Goal: Task Accomplishment & Management: Use online tool/utility

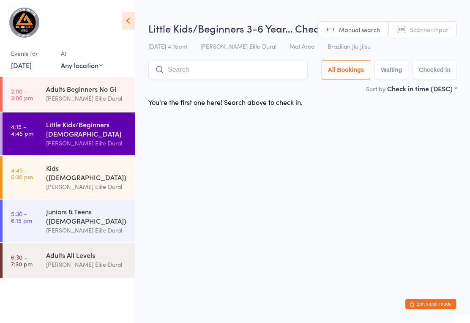
click at [249, 71] on input "search" at bounding box center [227, 69] width 159 height 19
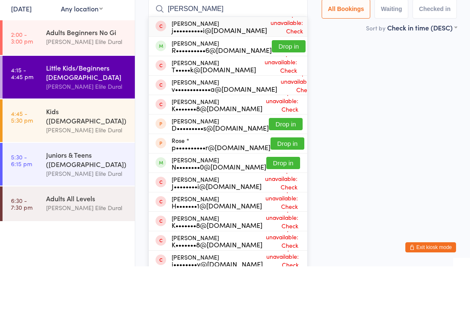
click at [368, 106] on html "You have now entered Kiosk Mode. Members will be able to check themselves in us…" at bounding box center [235, 161] width 470 height 323
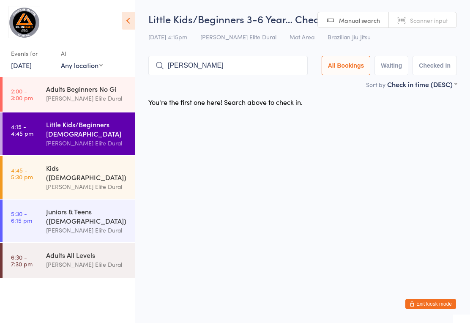
click at [264, 65] on input "Jose" at bounding box center [227, 65] width 159 height 19
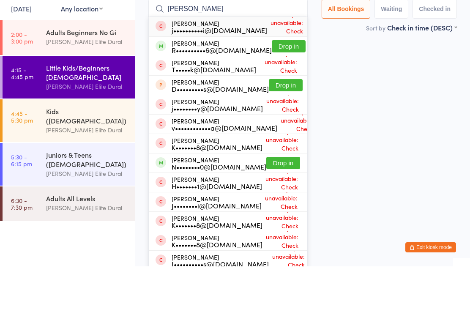
scroll to position [5, 0]
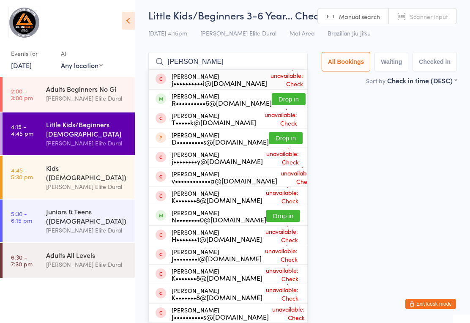
click at [345, 244] on html "You have now entered Kiosk Mode. Members will be able to check themselves in us…" at bounding box center [235, 157] width 470 height 323
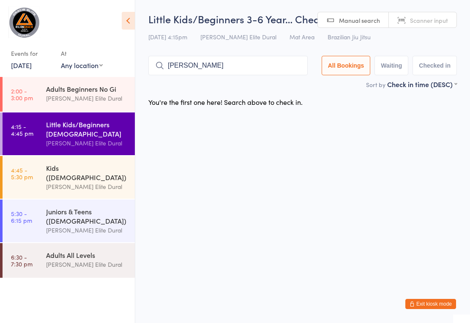
click at [242, 69] on input "Joseph" at bounding box center [227, 65] width 159 height 19
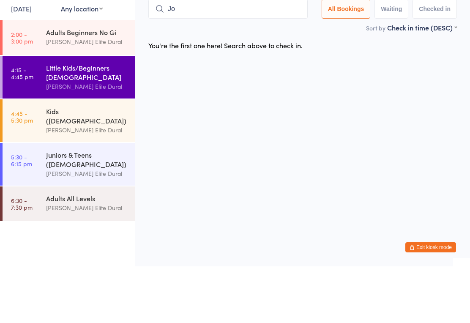
type input "J"
click at [83, 93] on div "[PERSON_NAME] Elite Dural" at bounding box center [86, 98] width 81 height 10
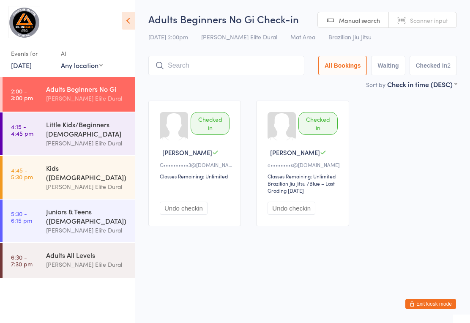
click at [82, 137] on div "Little Kids/Beginners [DEMOGRAPHIC_DATA]" at bounding box center [86, 128] width 81 height 19
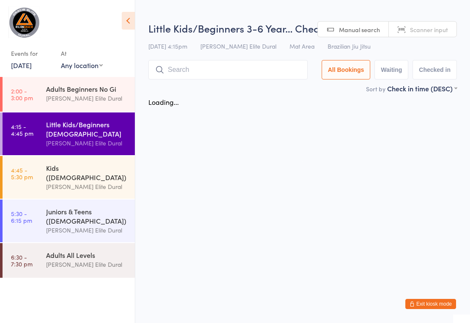
click at [231, 71] on input "search" at bounding box center [227, 69] width 159 height 19
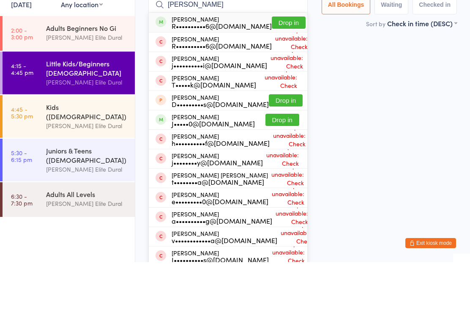
type input "Joseph elias"
click at [281, 77] on button "Drop in" at bounding box center [289, 83] width 34 height 12
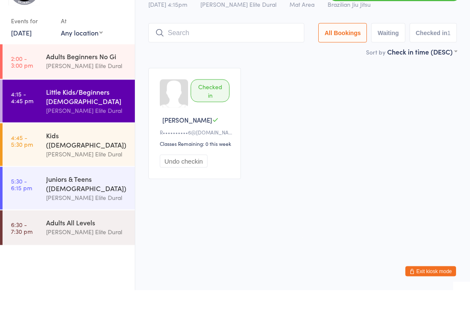
click at [372, 95] on div "Checked in Joseph E R••••••••••6@hotmail.com Classes Remaining: 0 this week Und…" at bounding box center [302, 156] width 323 height 126
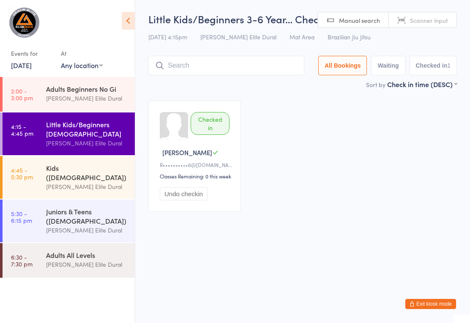
click at [437, 304] on button "Exit kiosk mode" at bounding box center [430, 304] width 51 height 10
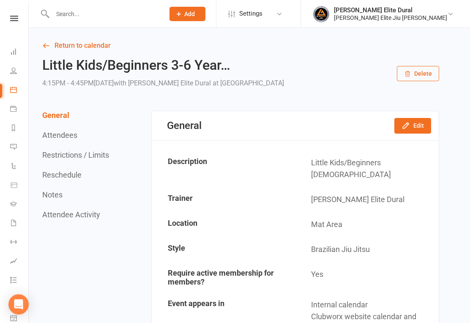
click at [141, 18] on input "text" at bounding box center [104, 14] width 109 height 12
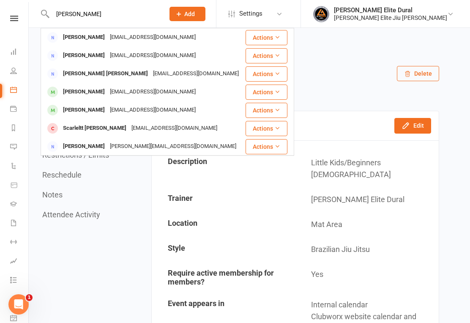
type input "[PERSON_NAME]"
click at [76, 103] on div "[PERSON_NAME] [EMAIL_ADDRESS][DOMAIN_NAME]" at bounding box center [142, 109] width 203 height 17
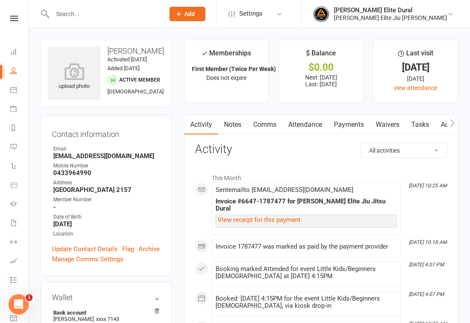
click at [356, 125] on link "Payments" at bounding box center [349, 124] width 42 height 19
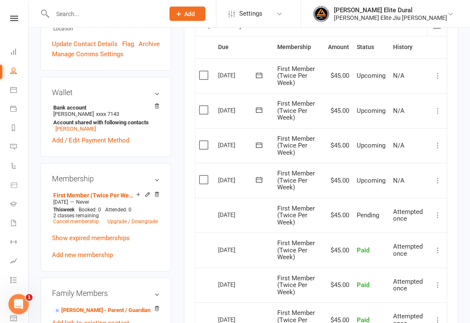
scroll to position [205, 0]
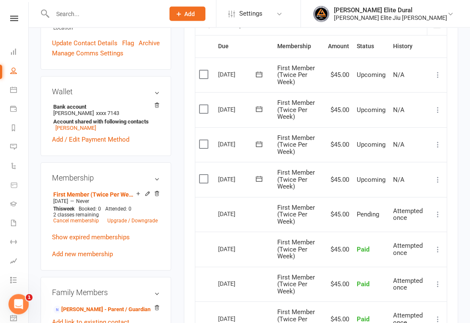
click at [265, 179] on button at bounding box center [258, 179] width 17 height 9
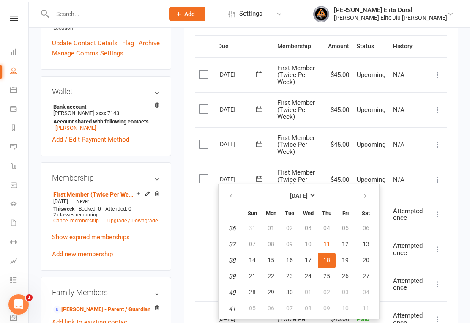
click at [198, 285] on td "Select this" at bounding box center [204, 283] width 19 height 35
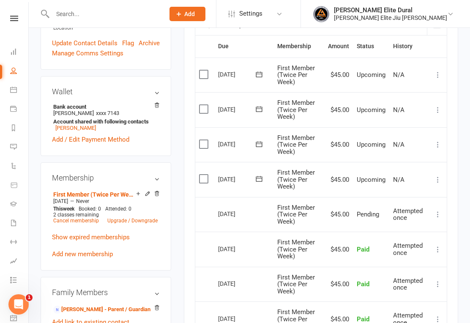
click at [263, 179] on icon at bounding box center [259, 178] width 8 height 8
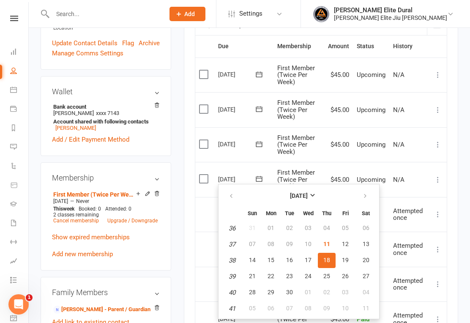
click at [199, 288] on td "Select this" at bounding box center [204, 283] width 19 height 35
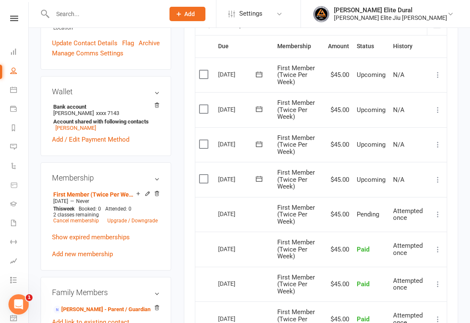
click at [157, 223] on link "Upgrade / Downgrade" at bounding box center [132, 220] width 50 height 6
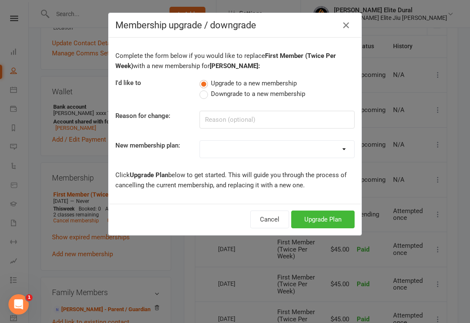
click at [240, 98] on span "Downgrade to a new membership" at bounding box center [258, 93] width 94 height 9
click at [205, 89] on input "Downgrade to a new membership" at bounding box center [201, 89] width 5 height 0
click at [298, 157] on select "Kids Membership First Member (Unlimited) Second Member (Unlimited) Third Member…" at bounding box center [277, 149] width 154 height 17
select select "7"
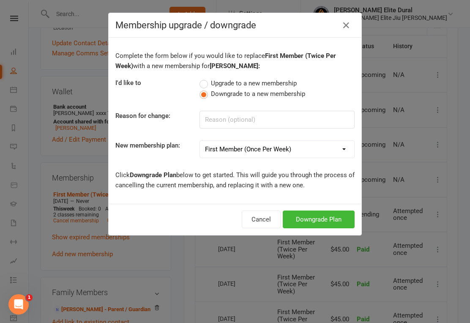
click at [320, 225] on button "Downgrade Plan" at bounding box center [318, 219] width 72 height 18
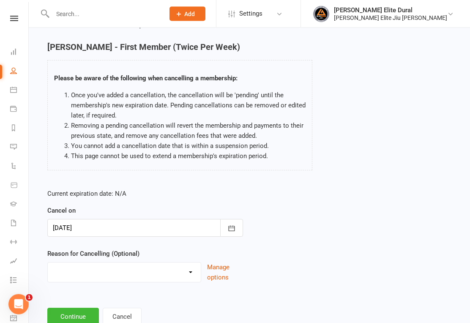
scroll to position [41, 0]
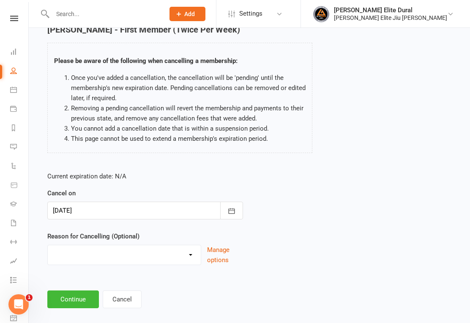
click at [83, 293] on button "Continue" at bounding box center [73, 299] width 52 height 18
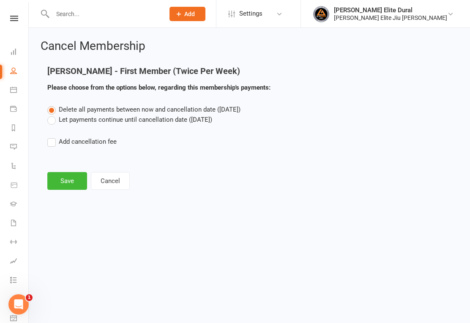
click at [55, 123] on label "Let payments continue until cancellation date ([DATE])" at bounding box center [129, 119] width 165 height 10
click at [53, 114] on input "Let payments continue until cancellation date ([DATE])" at bounding box center [49, 114] width 5 height 0
click at [74, 176] on button "Save" at bounding box center [67, 181] width 40 height 18
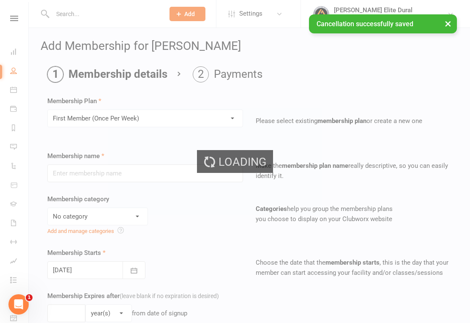
type input "First Member (Once Per Week)"
select select "1"
type input "0"
type input "1"
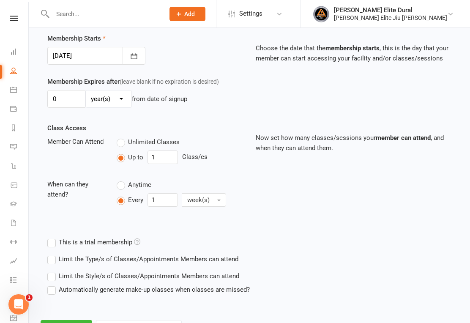
scroll to position [246, 0]
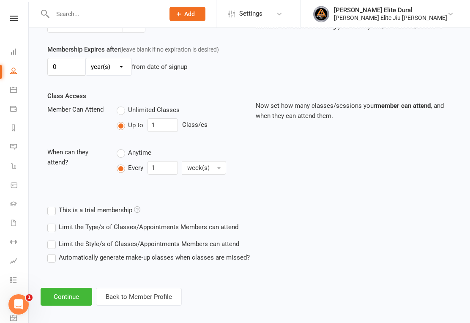
click at [73, 304] on button "Continue" at bounding box center [67, 297] width 52 height 18
click at [77, 304] on button "Continue" at bounding box center [67, 297] width 52 height 18
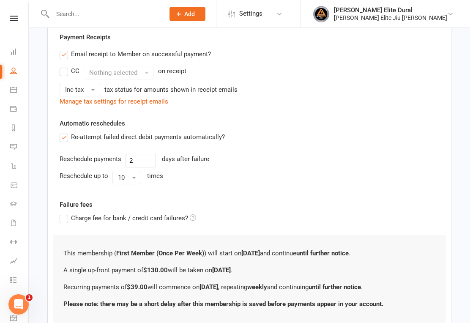
scroll to position [0, 0]
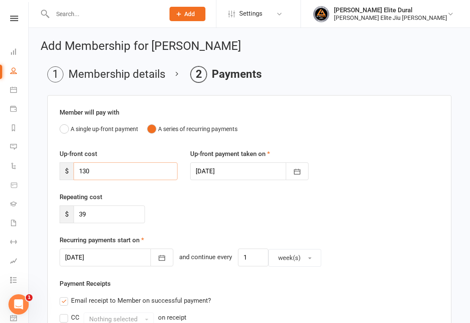
click at [132, 174] on input "130" at bounding box center [125, 171] width 104 height 18
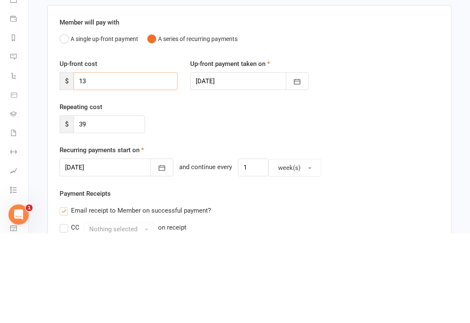
type input "1"
type input "39"
click at [307, 162] on button "button" at bounding box center [296, 171] width 23 height 18
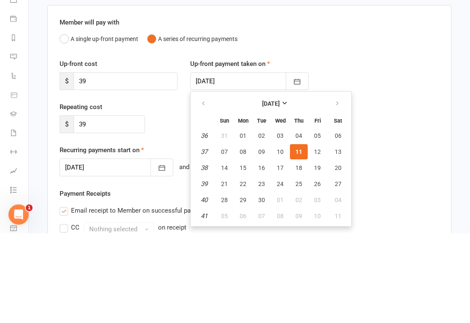
scroll to position [90, 0]
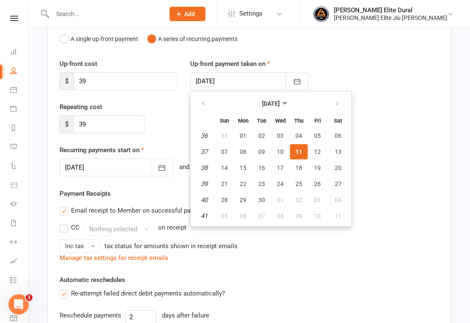
click at [301, 166] on span "18" at bounding box center [298, 167] width 7 height 7
type input "[DATE]"
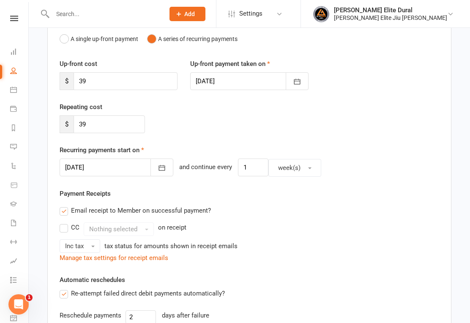
click at [156, 166] on button "button" at bounding box center [161, 167] width 23 height 18
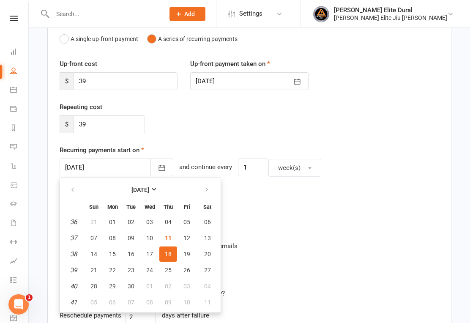
click at [171, 271] on button "25" at bounding box center [168, 269] width 18 height 15
type input "[DATE]"
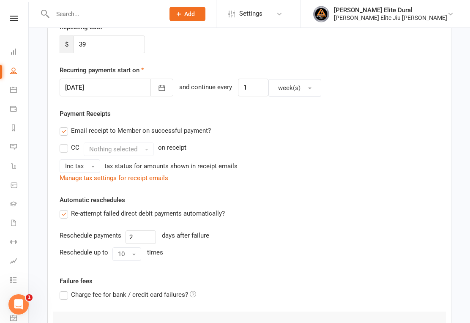
scroll to position [298, 0]
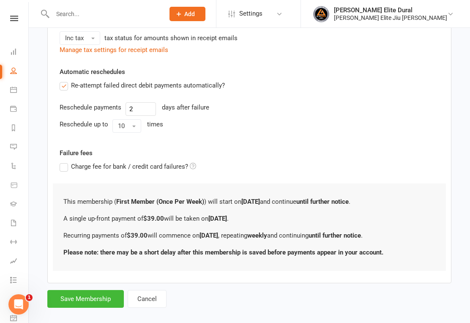
click at [104, 300] on button "Save Membership" at bounding box center [85, 299] width 76 height 18
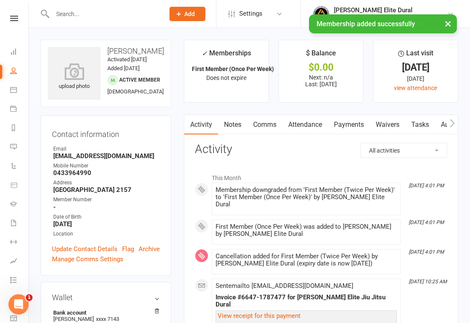
click at [348, 127] on link "Payments" at bounding box center [349, 124] width 42 height 19
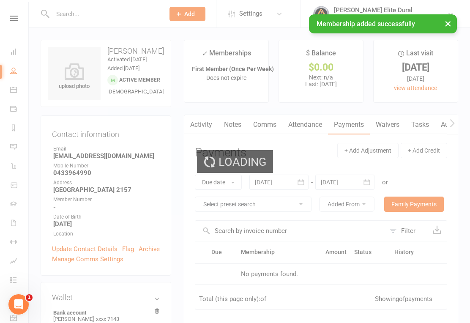
scroll to position [13, 0]
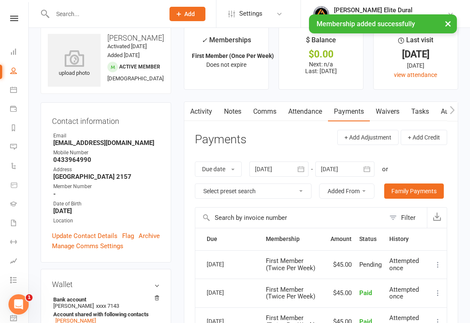
click at [374, 171] on button "button" at bounding box center [366, 168] width 15 height 15
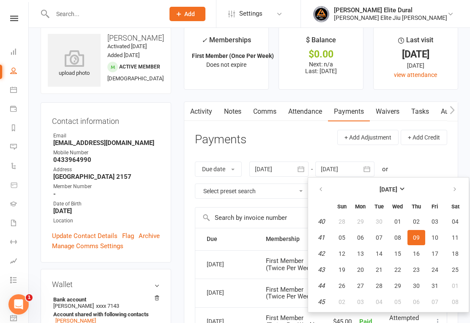
click at [423, 281] on button "30" at bounding box center [416, 285] width 18 height 15
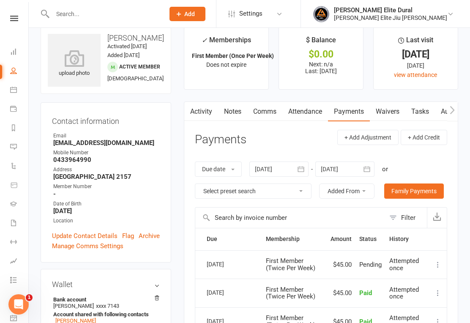
click at [366, 170] on icon "button" at bounding box center [366, 169] width 8 height 8
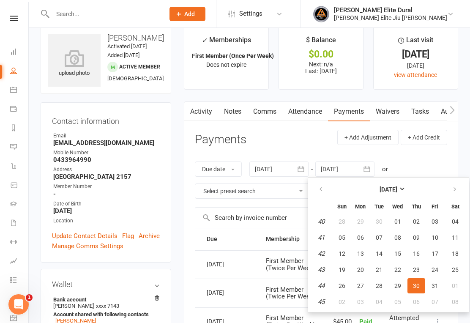
click at [423, 265] on button "23" at bounding box center [416, 269] width 18 height 15
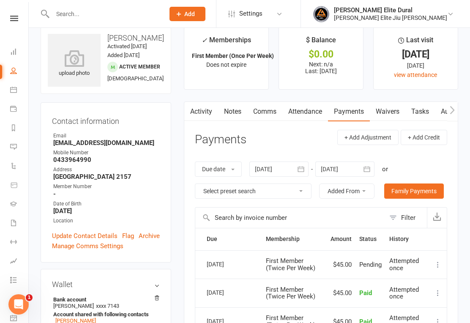
click at [371, 167] on icon "button" at bounding box center [366, 169] width 8 height 8
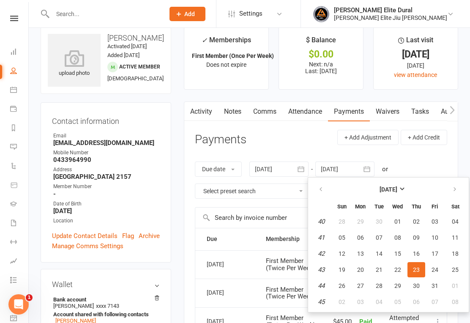
click at [422, 282] on button "30" at bounding box center [416, 285] width 18 height 15
type input "[DATE]"
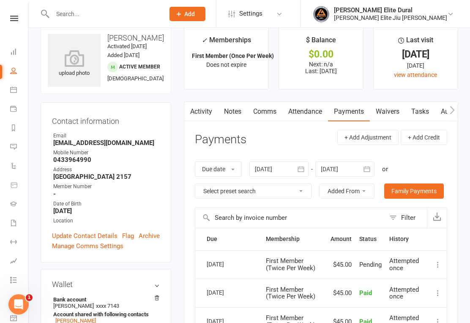
click at [12, 46] on link "Dashboard" at bounding box center [19, 52] width 19 height 19
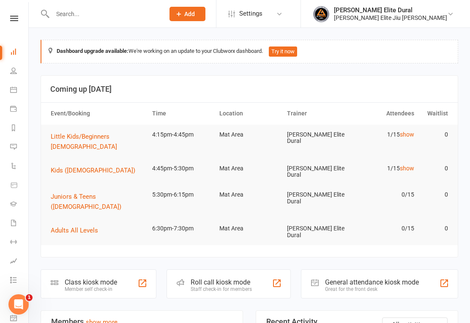
click at [158, 12] on input "text" at bounding box center [104, 14] width 109 height 12
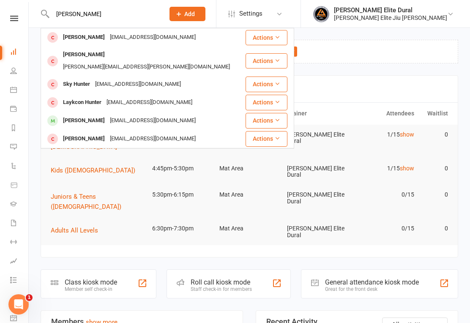
type input "[PERSON_NAME]"
click at [146, 114] on div "[EMAIL_ADDRESS][DOMAIN_NAME]" at bounding box center [152, 120] width 91 height 12
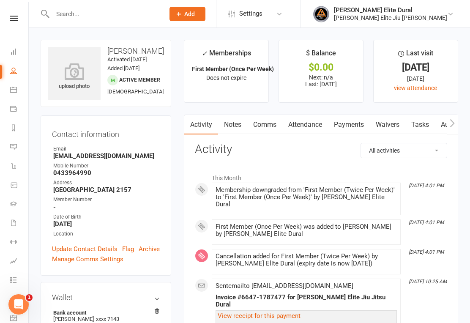
click at [358, 126] on link "Payments" at bounding box center [349, 124] width 42 height 19
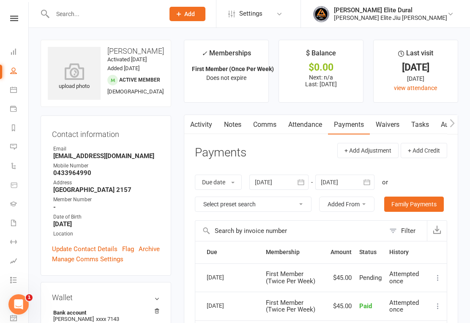
click at [372, 182] on button "button" at bounding box center [366, 181] width 15 height 15
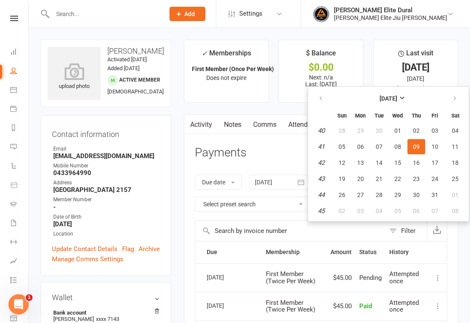
click at [418, 194] on span "30" at bounding box center [416, 194] width 7 height 7
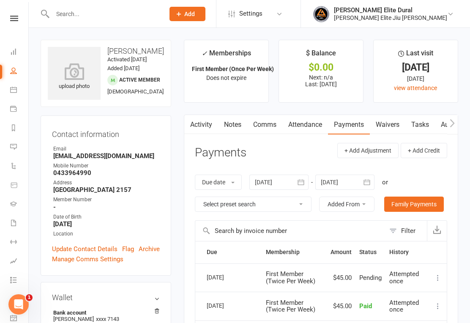
click at [369, 179] on icon "button" at bounding box center [366, 181] width 6 height 5
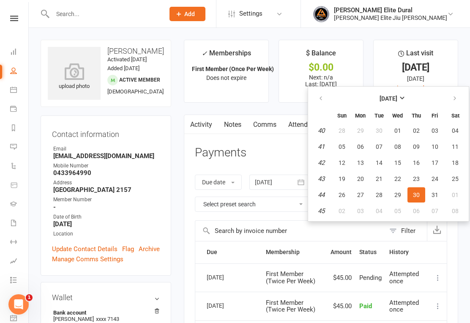
click at [419, 177] on span "23" at bounding box center [416, 178] width 7 height 7
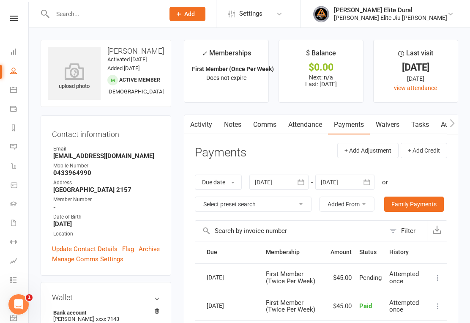
click at [373, 181] on button "button" at bounding box center [366, 181] width 15 height 15
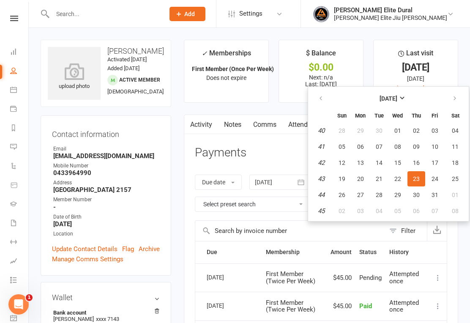
click at [421, 195] on button "30" at bounding box center [416, 194] width 18 height 15
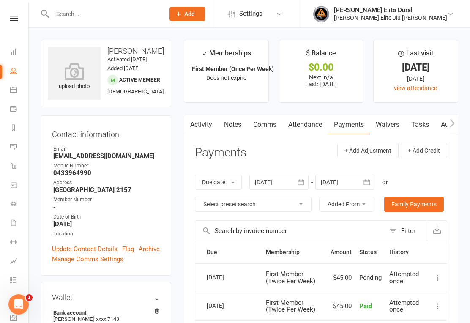
click at [373, 183] on button "button" at bounding box center [366, 181] width 15 height 15
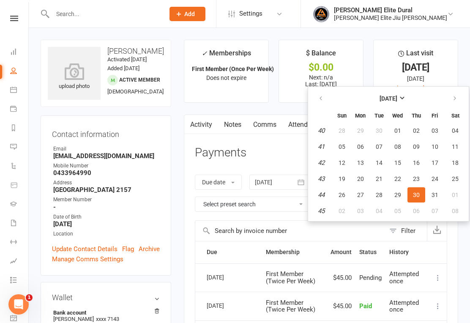
click at [421, 209] on button "06" at bounding box center [416, 210] width 18 height 15
type input "[DATE]"
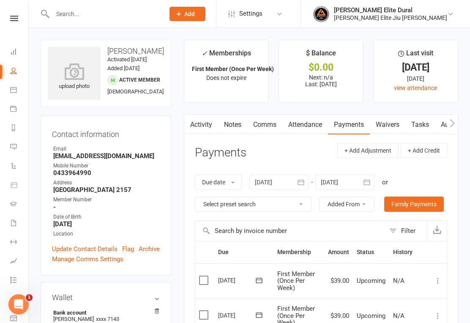
click at [14, 49] on icon at bounding box center [13, 51] width 7 height 7
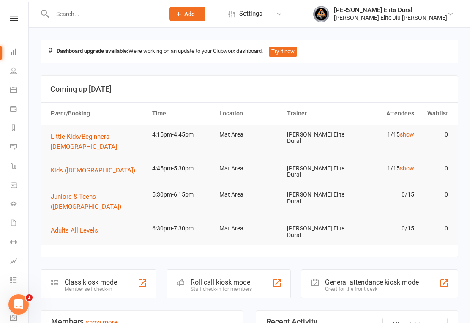
click at [81, 278] on div "Class kiosk mode" at bounding box center [91, 282] width 52 height 8
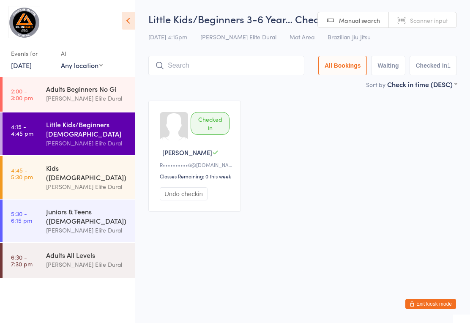
click at [238, 67] on input "search" at bounding box center [226, 65] width 156 height 19
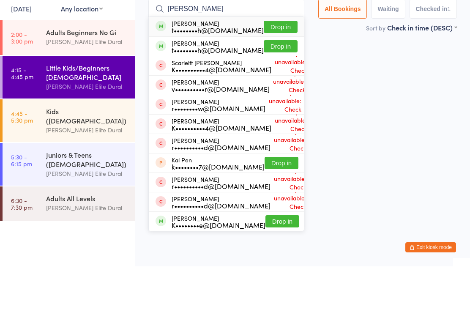
type input "[PERSON_NAME]"
click at [269, 77] on button "Drop in" at bounding box center [280, 83] width 34 height 12
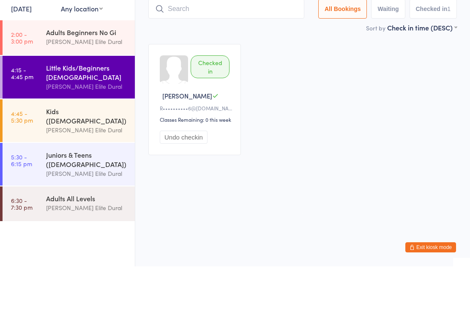
click at [267, 56] on input "search" at bounding box center [226, 65] width 156 height 19
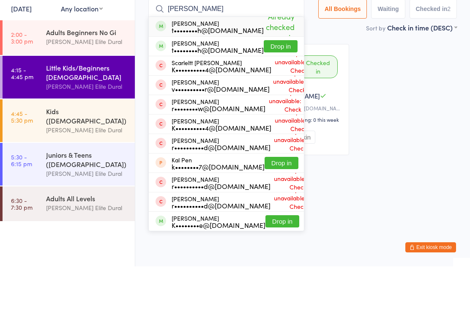
type input "[PERSON_NAME]"
click at [272, 97] on button "Drop in" at bounding box center [280, 103] width 34 height 12
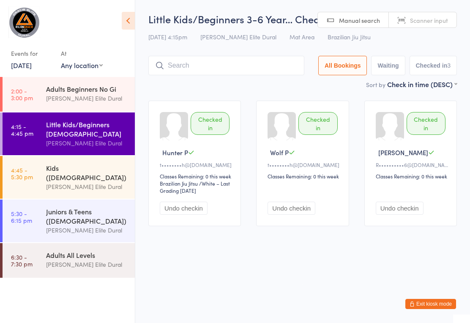
click at [234, 69] on input "search" at bounding box center [226, 65] width 156 height 19
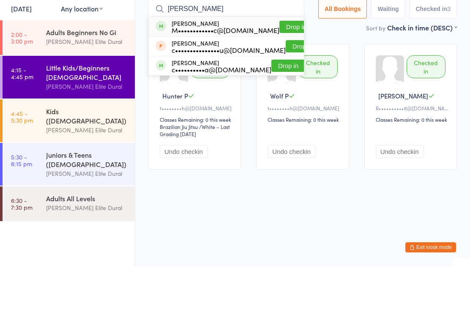
type input "Cruz"
click at [281, 77] on button "Drop in" at bounding box center [296, 83] width 34 height 12
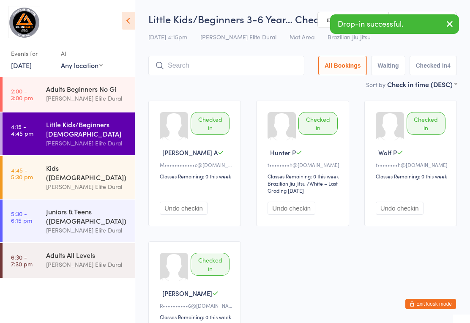
click at [257, 59] on input "search" at bounding box center [226, 65] width 156 height 19
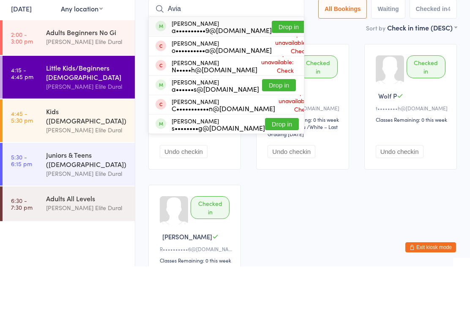
type input "Avia"
click at [272, 77] on button "Drop in" at bounding box center [289, 83] width 34 height 12
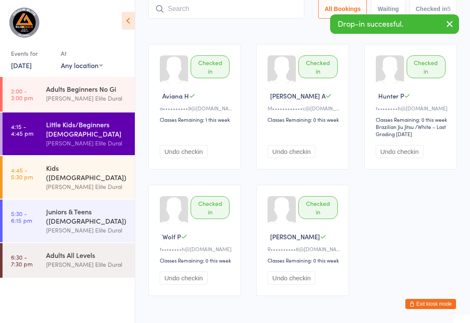
click at [251, 14] on input "search" at bounding box center [226, 8] width 156 height 19
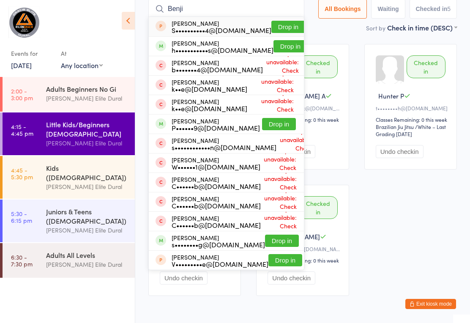
type input "Benji"
click at [275, 124] on button "Drop in" at bounding box center [279, 124] width 34 height 12
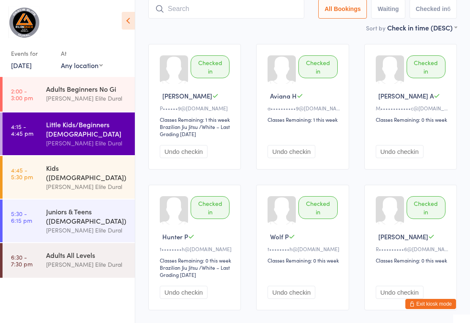
click at [254, 111] on div "Checked in Benjamin P P••••••9@hotmail.com Classes Remaining: 1 this week Brazi…" at bounding box center [302, 176] width 323 height 281
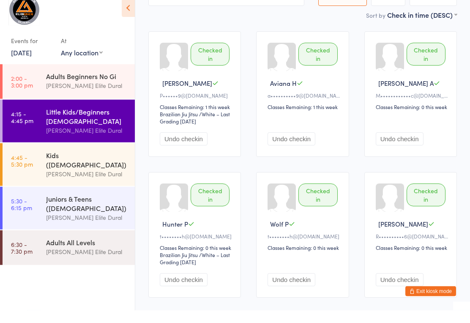
scroll to position [114, 0]
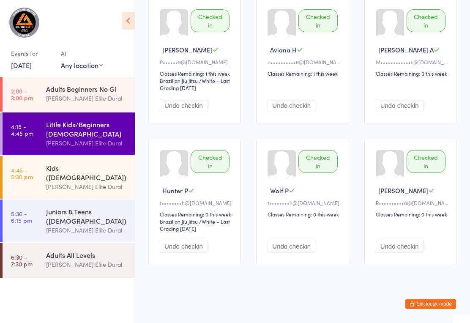
click at [34, 171] on link "4:45 - 5:30 pm Kids (7-9 Years Old) Gracie Elite Dural" at bounding box center [69, 177] width 132 height 43
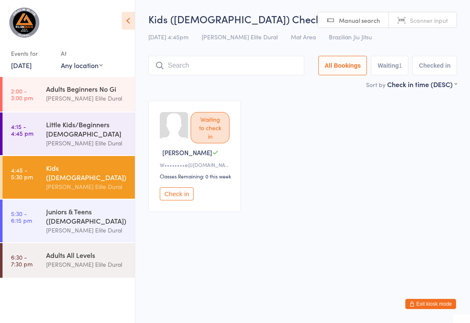
click at [51, 148] on div "[PERSON_NAME] Elite Dural" at bounding box center [86, 143] width 81 height 10
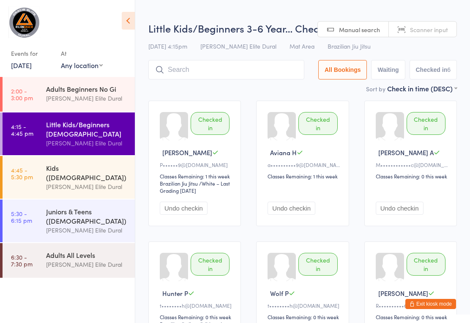
click at [242, 67] on input "search" at bounding box center [226, 69] width 156 height 19
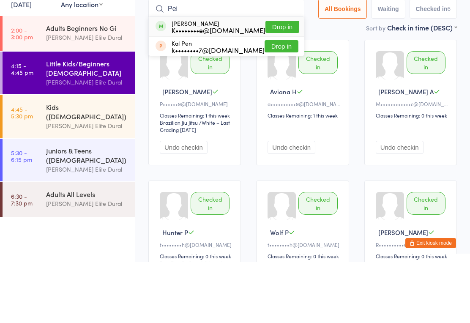
type input "Pei"
click at [272, 81] on button "Drop in" at bounding box center [282, 87] width 34 height 12
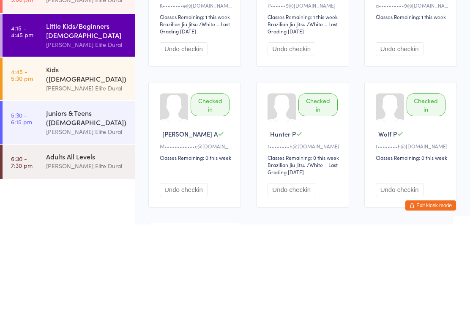
scroll to position [243, 0]
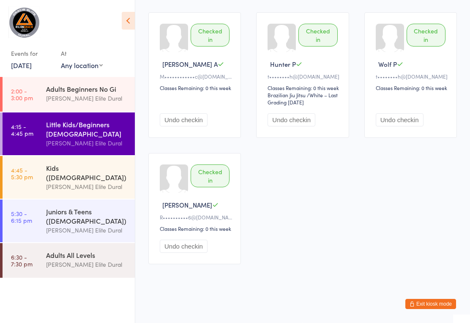
click at [185, 245] on button "Undo checkin" at bounding box center [184, 245] width 48 height 13
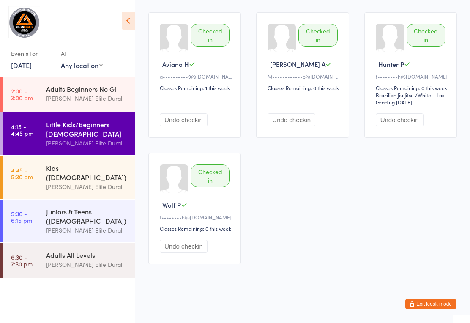
click at [188, 244] on button "Undo checkin" at bounding box center [184, 245] width 48 height 13
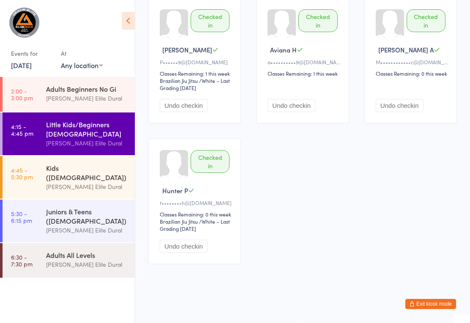
click at [91, 182] on div "[PERSON_NAME] Elite Dural" at bounding box center [86, 187] width 81 height 10
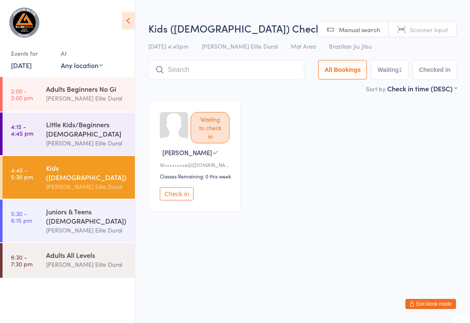
click at [250, 74] on input "search" at bounding box center [226, 69] width 156 height 19
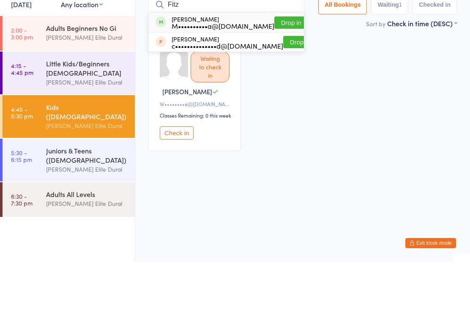
type input "Fitz"
click at [276, 77] on button "Drop in" at bounding box center [291, 83] width 34 height 12
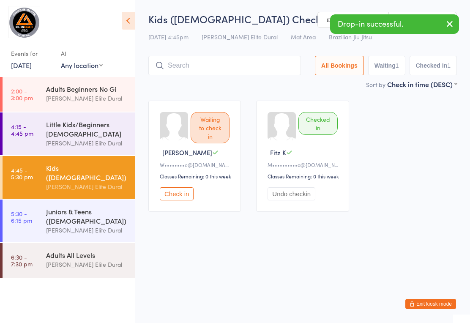
click at [185, 68] on input "search" at bounding box center [224, 65] width 152 height 19
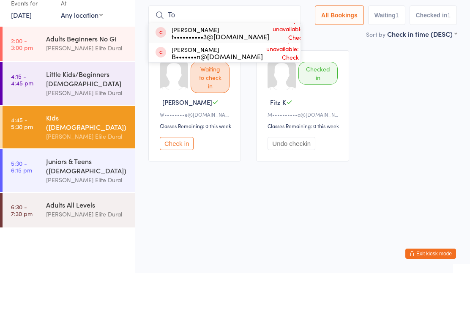
type input "Tom"
type input "t"
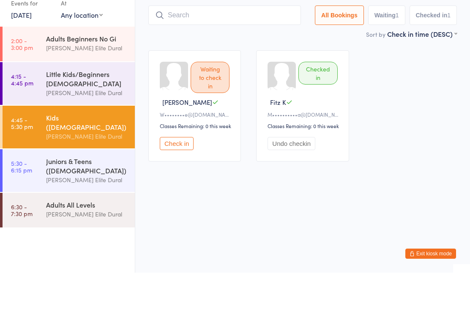
click at [454, 97] on div "Waiting to check in Rooney W W••••••••e@outlook.com Classes Remaining: 0 this w…" at bounding box center [302, 156] width 323 height 126
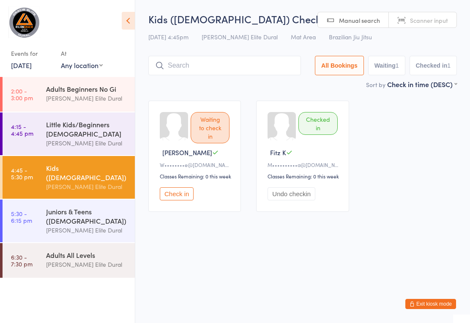
click at [57, 121] on div "Little Kids/Beginners [DEMOGRAPHIC_DATA]" at bounding box center [86, 128] width 81 height 19
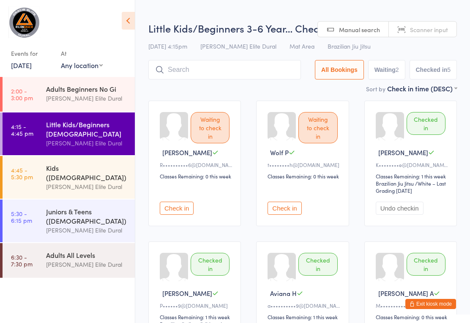
click at [238, 62] on input "search" at bounding box center [224, 69] width 152 height 19
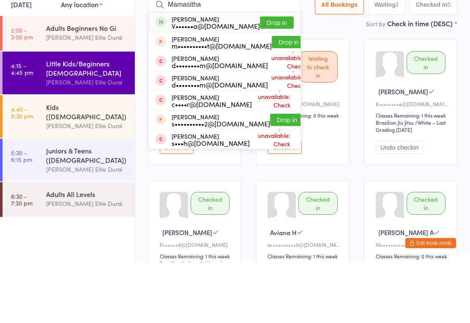
click at [387, 172] on div "Classes Remaining: 1 this week" at bounding box center [411, 175] width 72 height 7
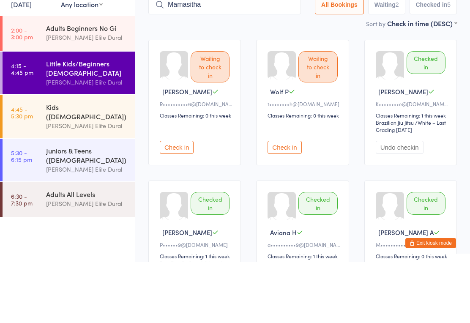
scroll to position [61, 0]
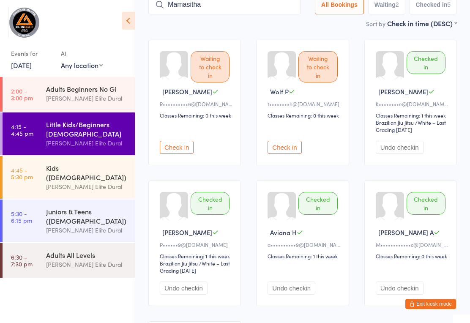
click at [212, 14] on input "Mamasitha" at bounding box center [224, 4] width 152 height 19
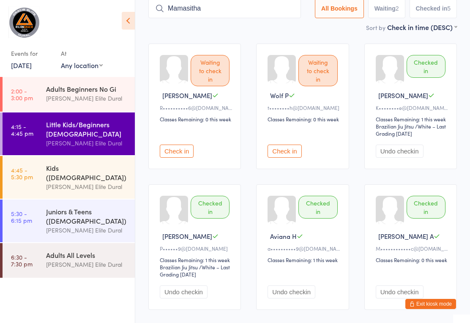
scroll to position [57, 0]
type input "M"
click at [250, 18] on input "search" at bounding box center [224, 8] width 152 height 19
click at [220, 32] on div "Sort by Check in time (DESC) First name (ASC) First name (DESC) Last name (ASC)…" at bounding box center [302, 27] width 308 height 9
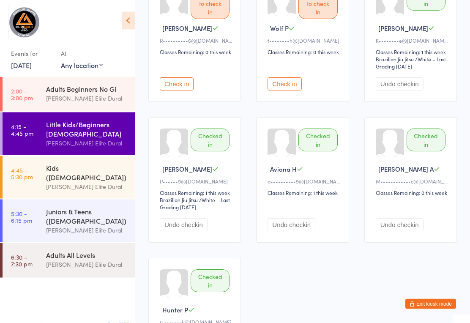
scroll to position [119, 0]
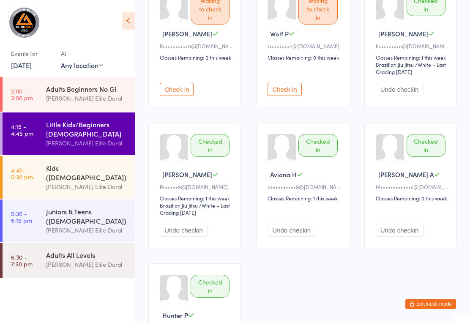
click at [293, 95] on button "Check in" at bounding box center [284, 89] width 34 height 13
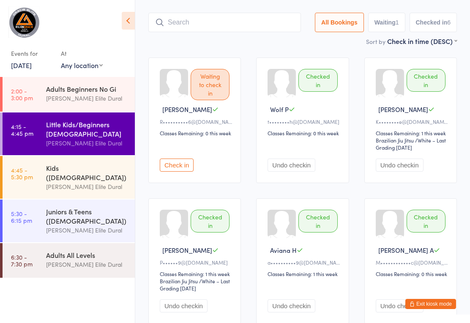
scroll to position [42, 0]
click at [181, 171] on button "Check in" at bounding box center [177, 165] width 34 height 13
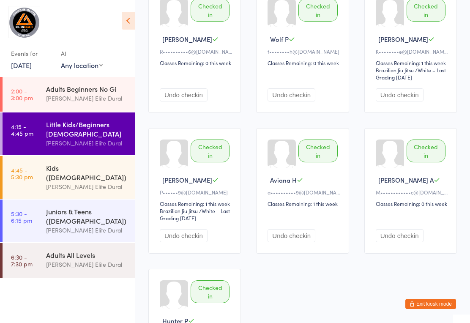
scroll to position [112, 0]
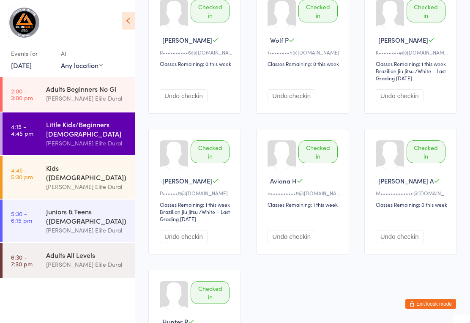
click at [86, 182] on div "[PERSON_NAME] Elite Dural" at bounding box center [86, 187] width 81 height 10
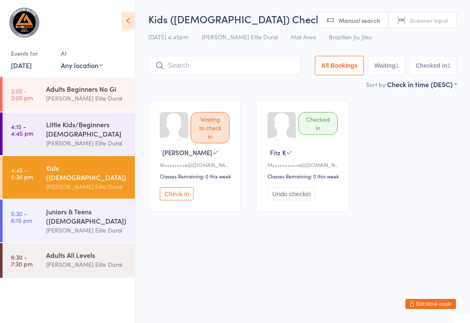
click at [79, 225] on div "[PERSON_NAME] Elite Dural" at bounding box center [86, 230] width 81 height 10
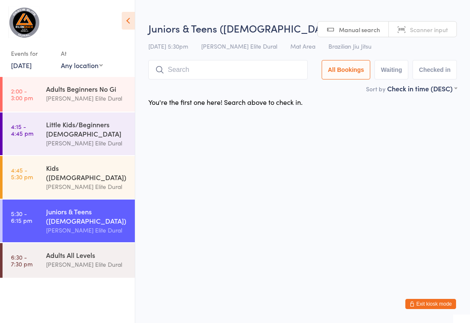
click at [263, 64] on input "search" at bounding box center [227, 69] width 159 height 19
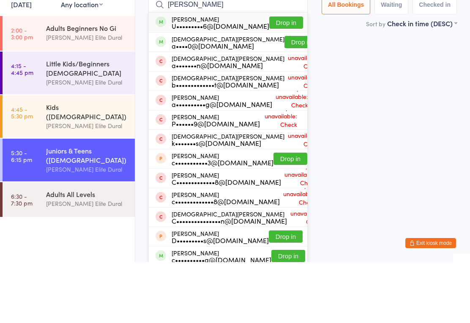
type input "Christine"
click at [277, 77] on button "Drop in" at bounding box center [286, 83] width 34 height 12
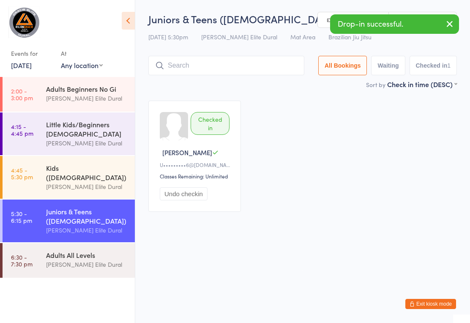
click at [73, 157] on div "Kids (7-9 Years Old) Gracie Elite Dural" at bounding box center [90, 177] width 89 height 43
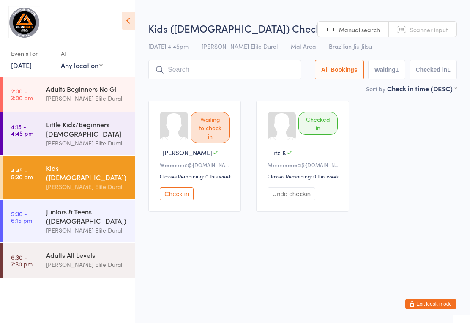
click at [109, 131] on div "Little Kids/Beginners [DEMOGRAPHIC_DATA]" at bounding box center [86, 128] width 81 height 19
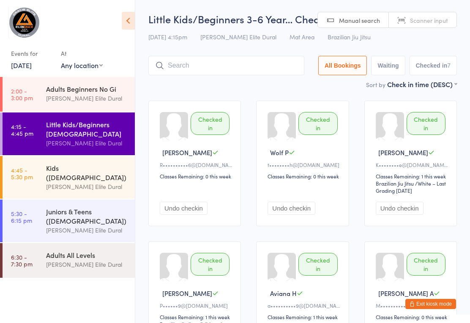
click at [91, 174] on div "Kids ([DEMOGRAPHIC_DATA])" at bounding box center [86, 172] width 81 height 19
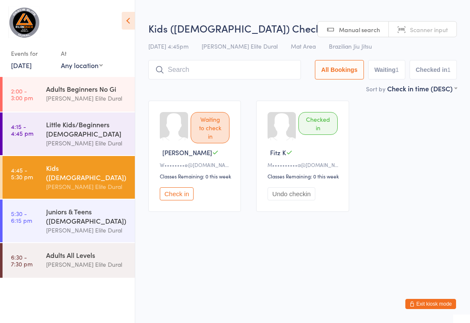
click at [217, 69] on input "search" at bounding box center [224, 69] width 152 height 19
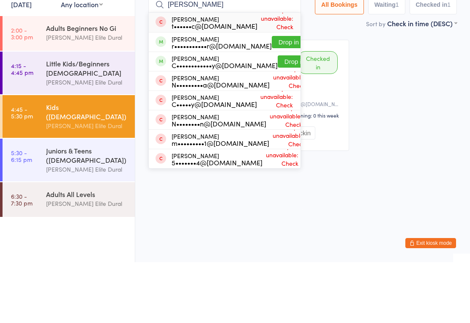
type input "Nichol"
click at [276, 97] on button "Drop in" at bounding box center [289, 103] width 34 height 12
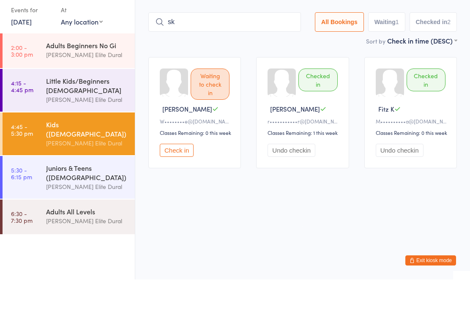
type input "sky"
